Goal: Information Seeking & Learning: Check status

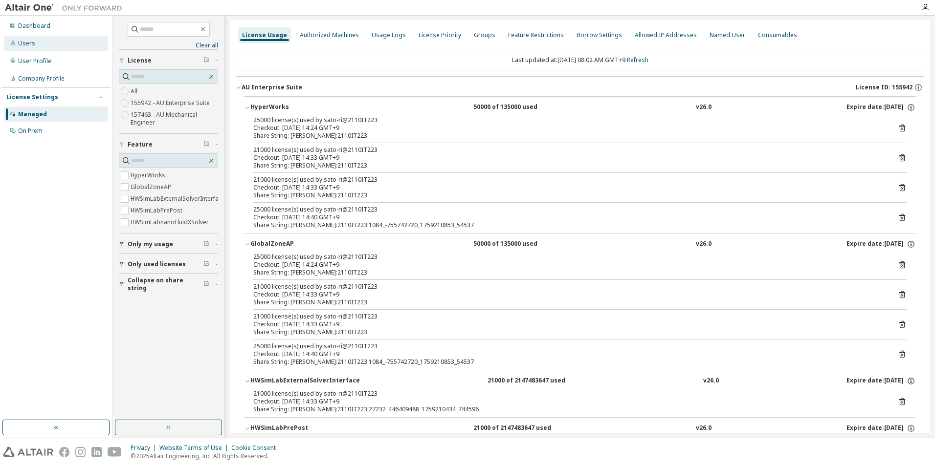
scroll to position [145, 0]
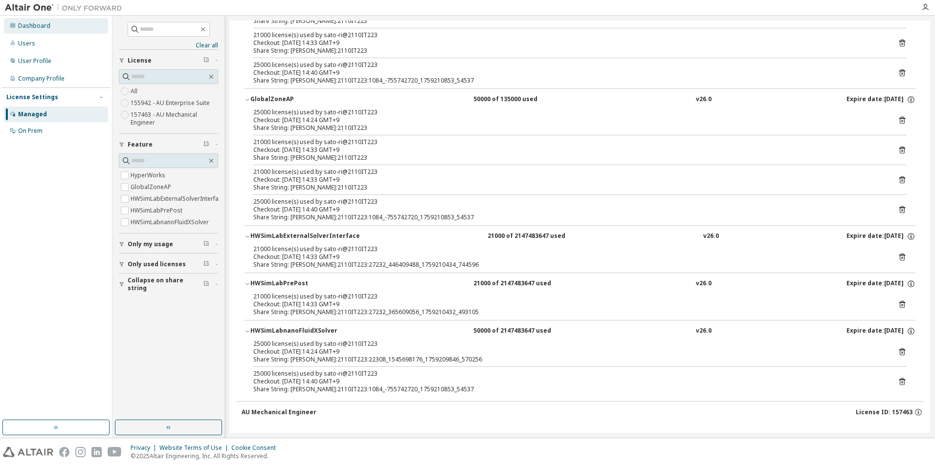
click at [26, 28] on div "Dashboard" at bounding box center [34, 26] width 32 height 8
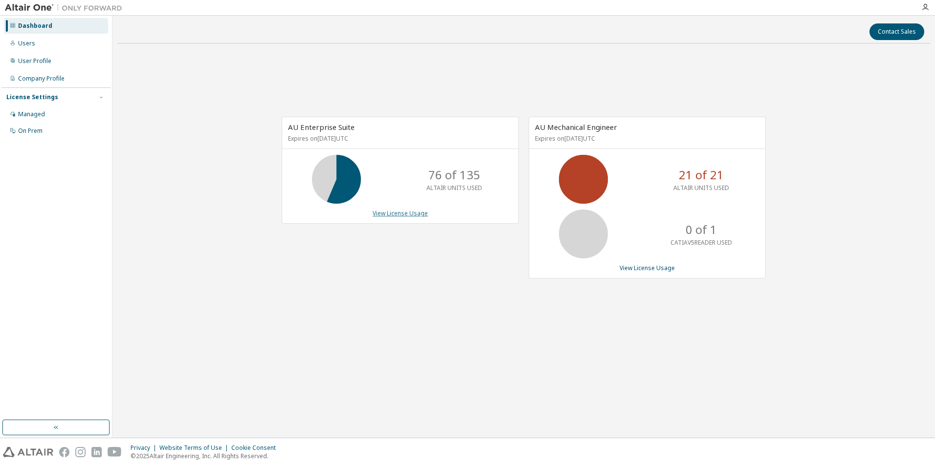
click at [401, 209] on link "View License Usage" at bounding box center [399, 213] width 55 height 8
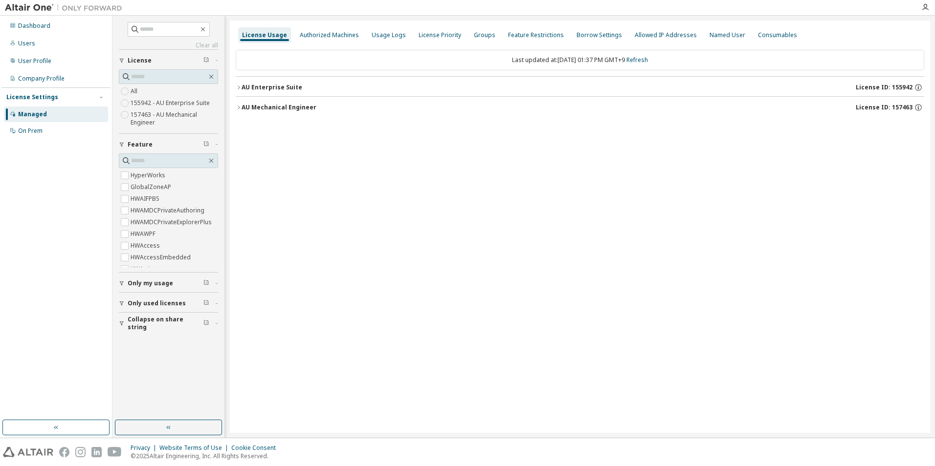
click at [120, 304] on icon "button" at bounding box center [122, 304] width 6 height 6
click at [234, 89] on div "License Usage Authorized Machines Usage Logs License Priority Groups Feature Re…" at bounding box center [580, 227] width 700 height 413
click at [238, 88] on icon "button" at bounding box center [239, 88] width 6 height 6
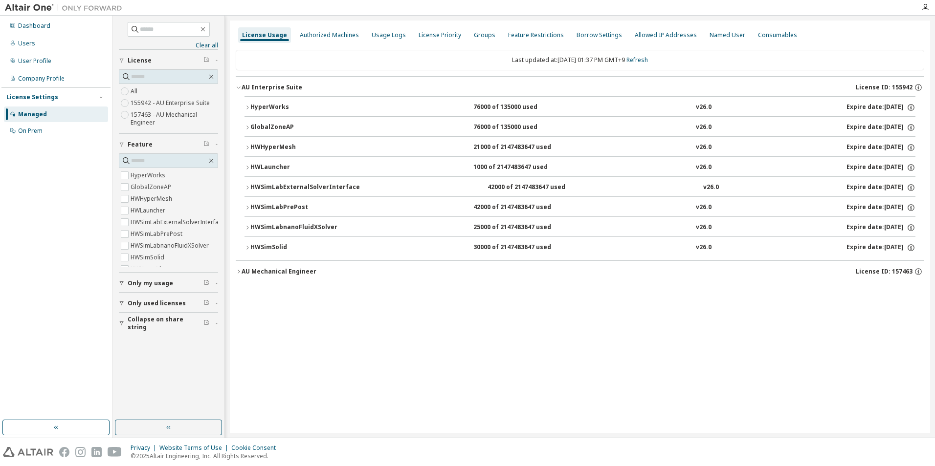
click at [245, 109] on icon "button" at bounding box center [247, 108] width 6 height 6
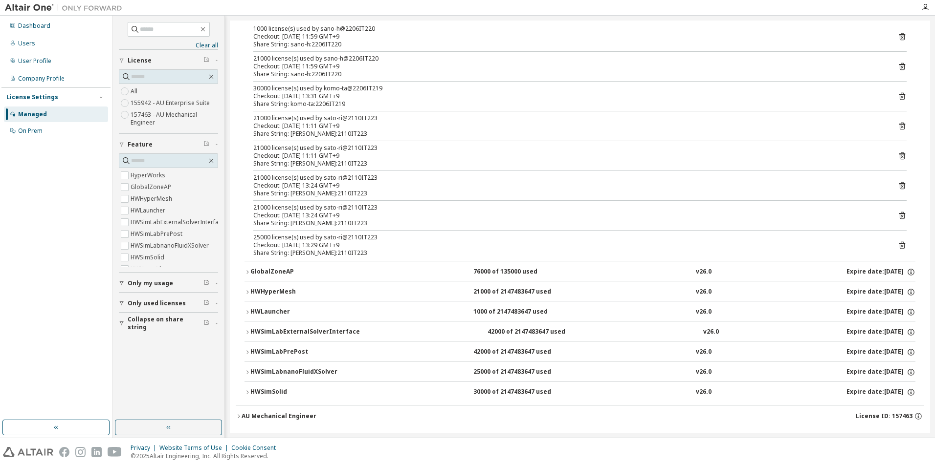
scroll to position [97, 0]
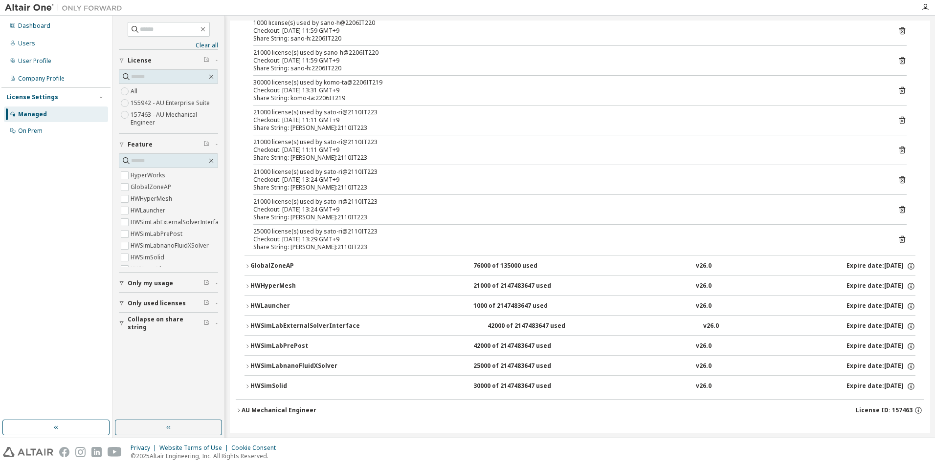
click at [238, 410] on icon "button" at bounding box center [239, 411] width 6 height 6
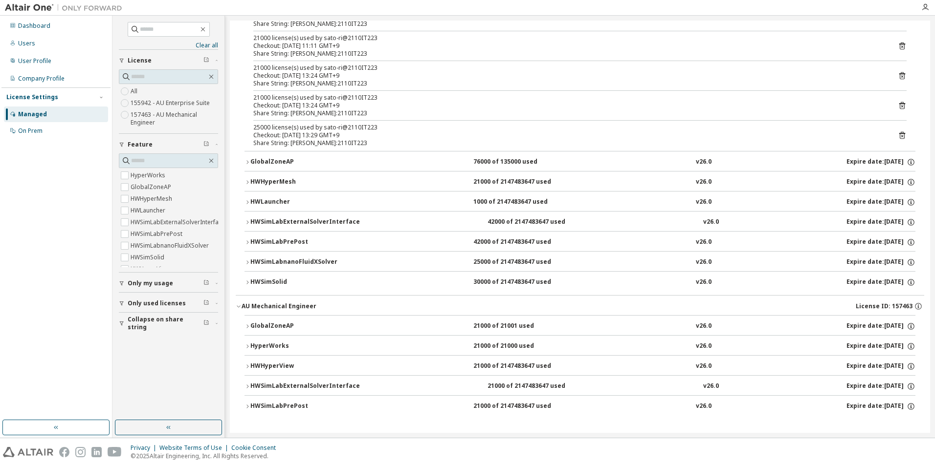
click at [249, 326] on icon "button" at bounding box center [247, 327] width 6 height 6
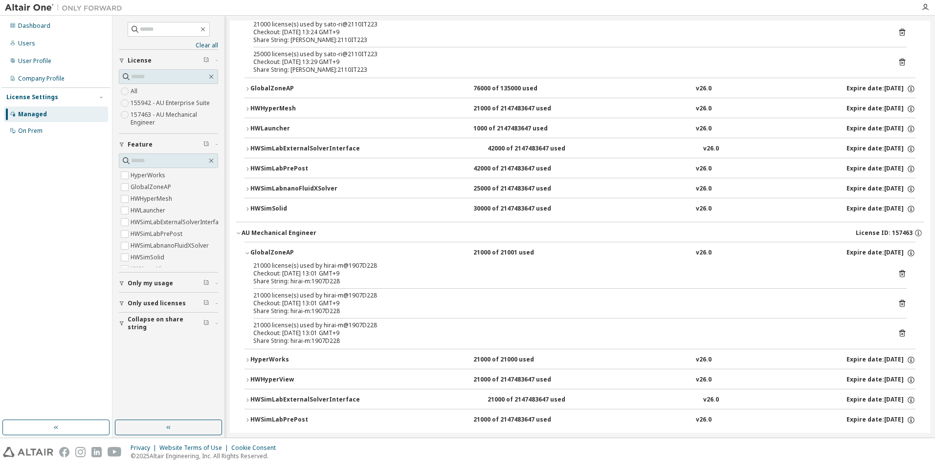
scroll to position [288, 0]
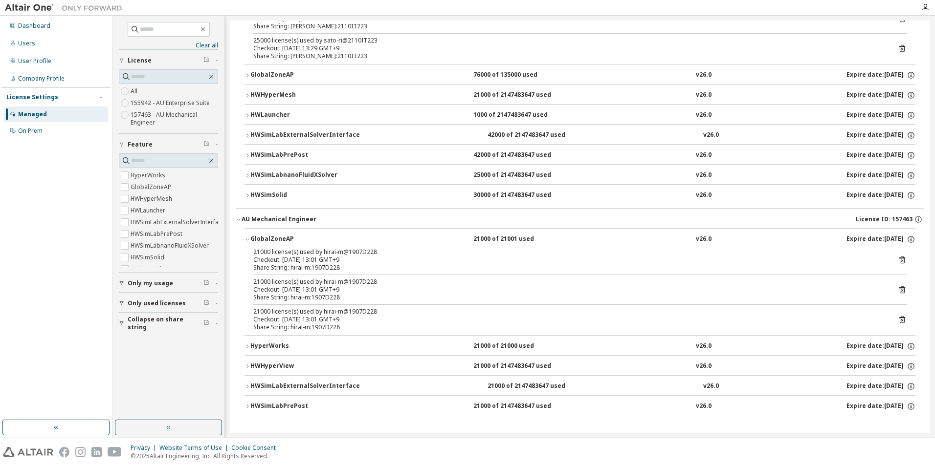
click at [247, 346] on icon "button" at bounding box center [247, 346] width 2 height 3
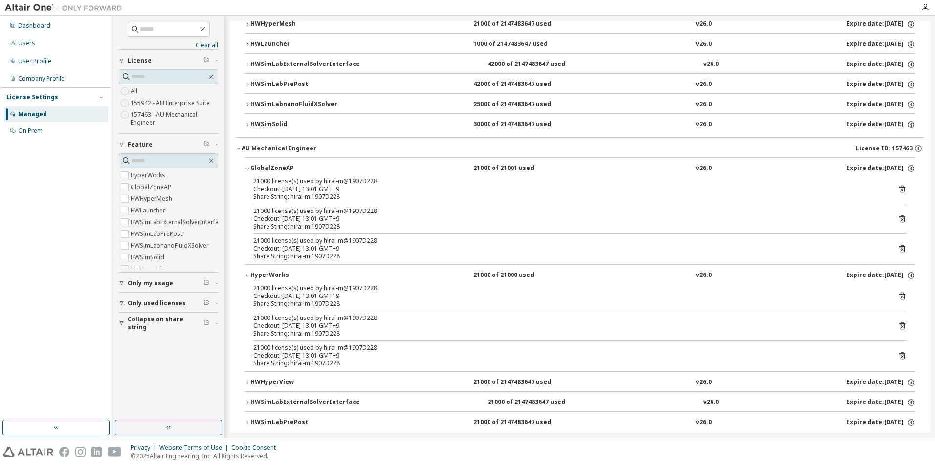
scroll to position [375, 0]
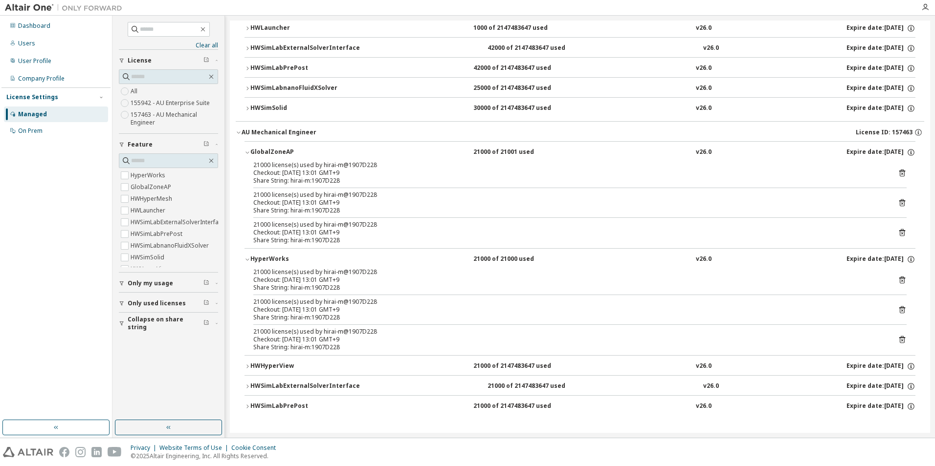
click at [251, 378] on button "HWSimLabExternalSolverInterface 21000 of 2147483647 used v26.0 Expire date: [DA…" at bounding box center [579, 387] width 671 height 22
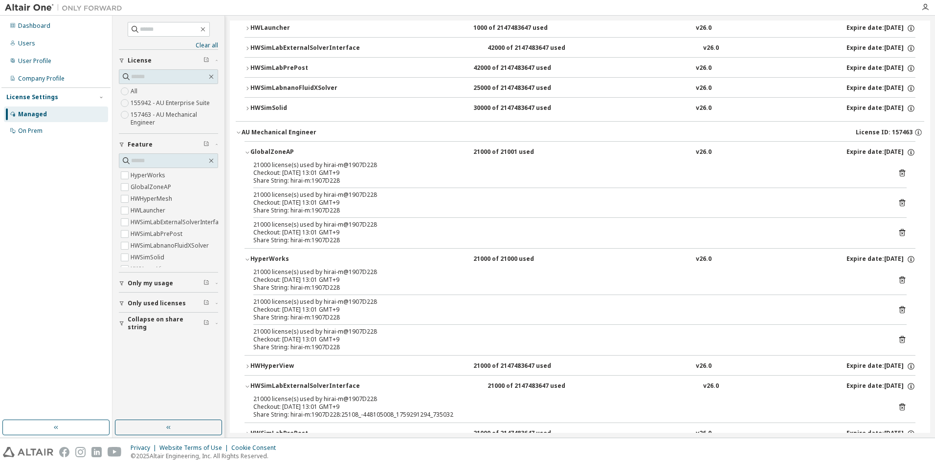
click at [251, 364] on div "HWHyperView" at bounding box center [294, 366] width 88 height 9
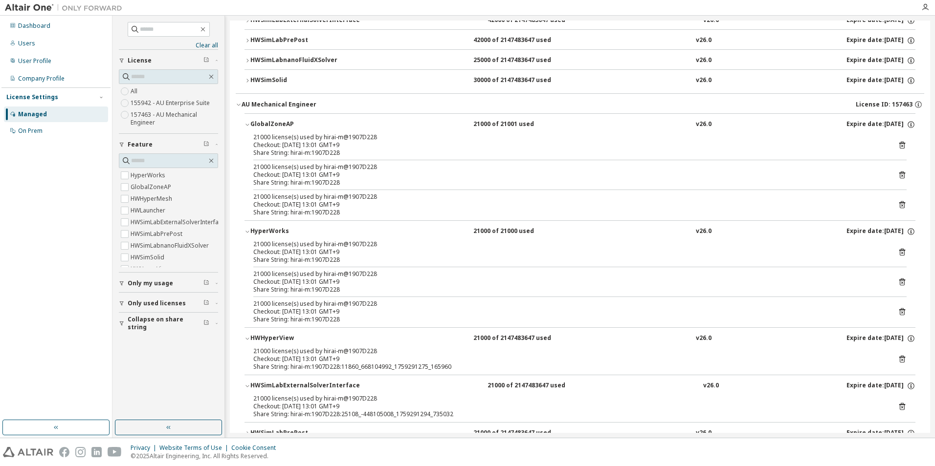
scroll to position [430, 0]
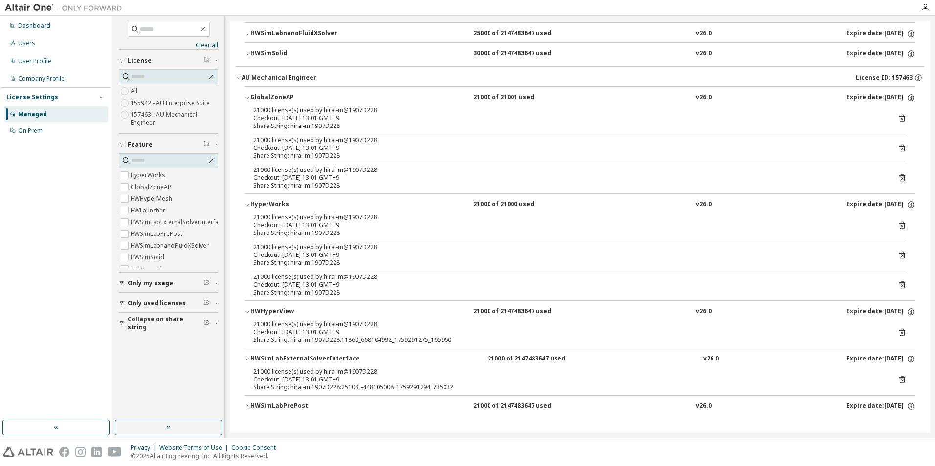
click at [248, 408] on icon "button" at bounding box center [247, 407] width 6 height 6
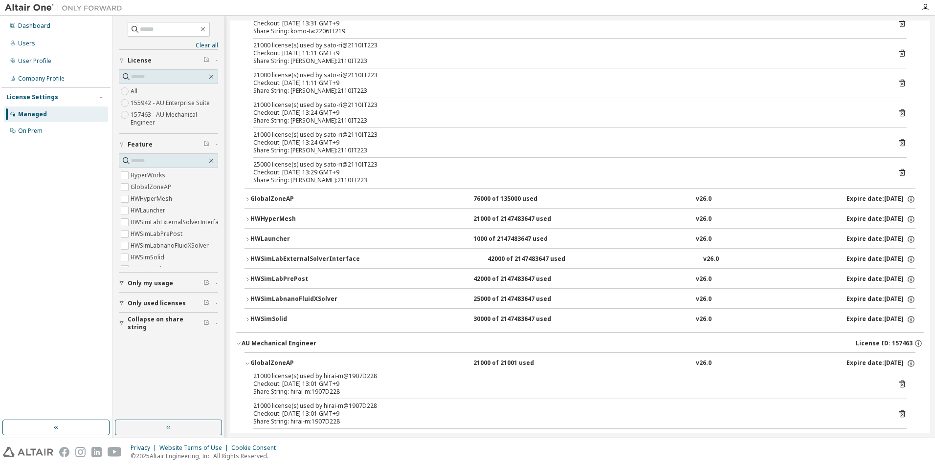
scroll to position [18, 0]
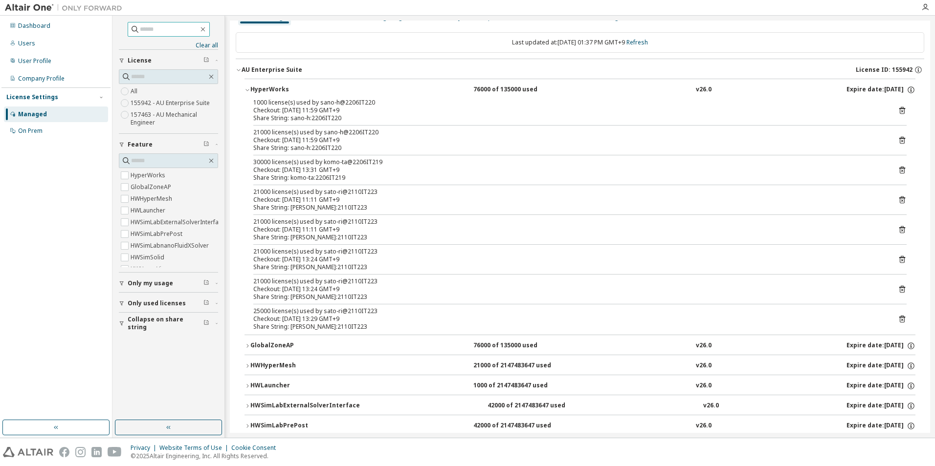
click at [158, 26] on input "text" at bounding box center [169, 29] width 59 height 10
type input "*"
type input "****"
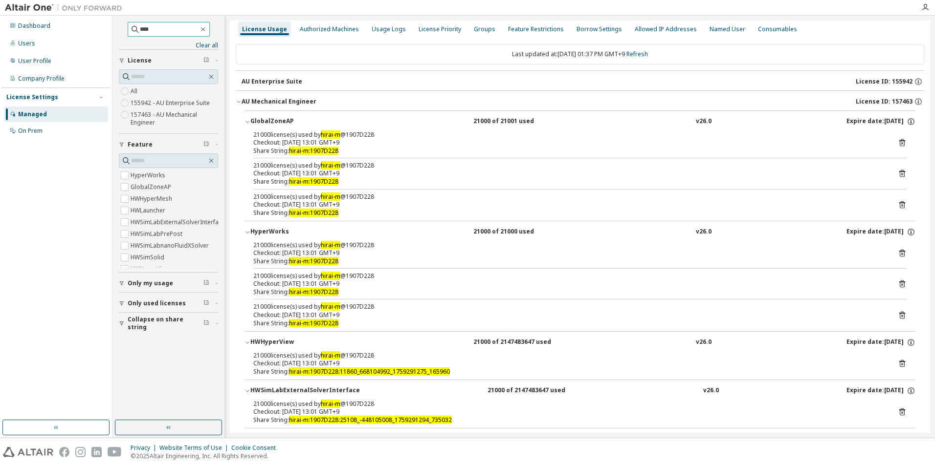
scroll to position [0, 0]
